Goal: Navigation & Orientation: Find specific page/section

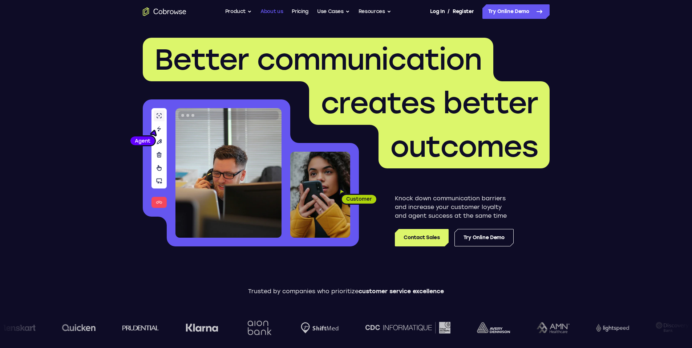
click at [273, 13] on link "About us" at bounding box center [271, 11] width 23 height 15
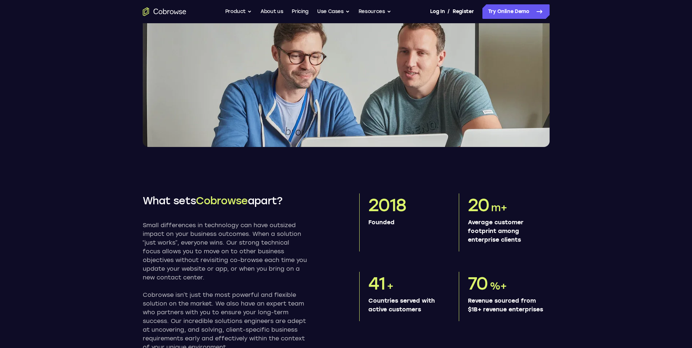
scroll to position [218, 0]
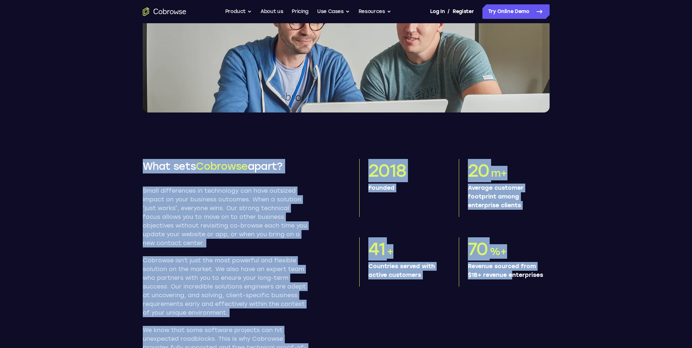
drag, startPoint x: 134, startPoint y: 171, endPoint x: 468, endPoint y: 292, distance: 355.7
click at [468, 292] on div "What sets Cobrowse apart? Small differences in technology can have outsized imp…" at bounding box center [346, 355] width 465 height 484
click at [70, 188] on section "What sets Cobrowse apart? Small differences in technology can have outsized imp…" at bounding box center [346, 355] width 692 height 484
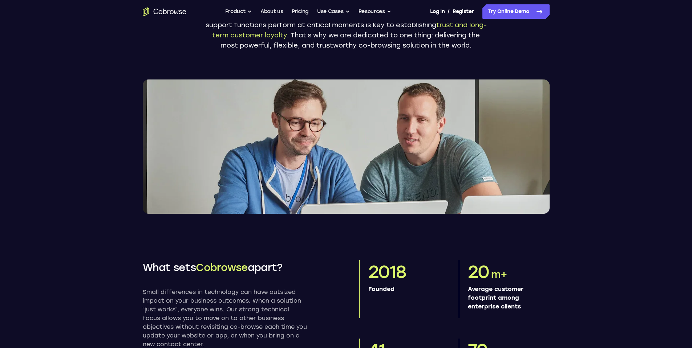
scroll to position [0, 0]
